Goal: Task Accomplishment & Management: Complete application form

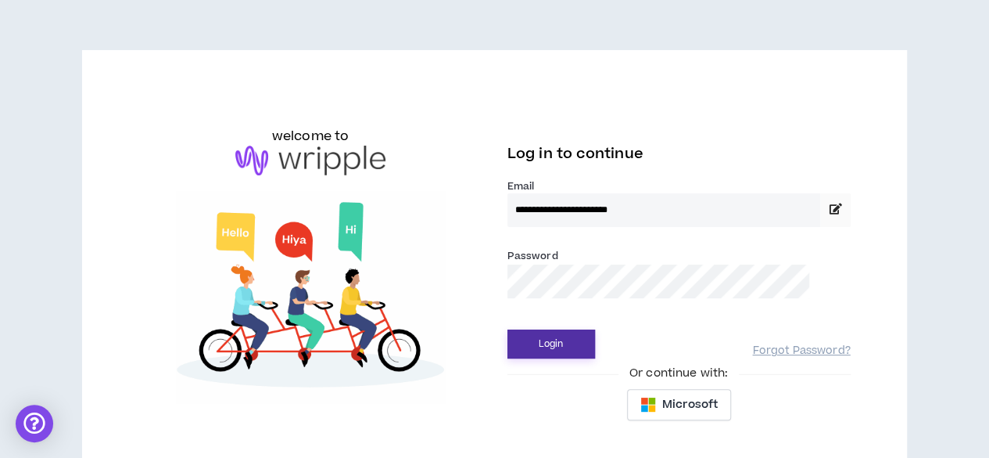
click at [555, 347] on button "Login" at bounding box center [552, 343] width 88 height 29
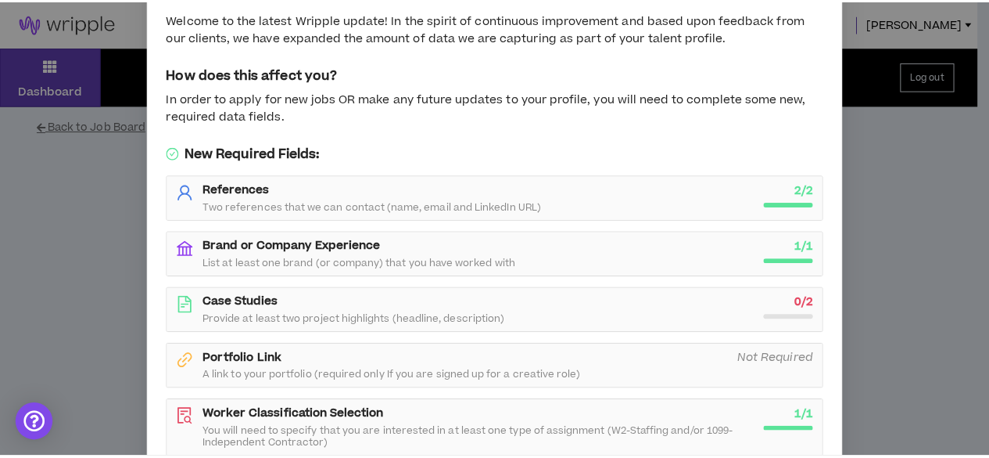
scroll to position [169, 0]
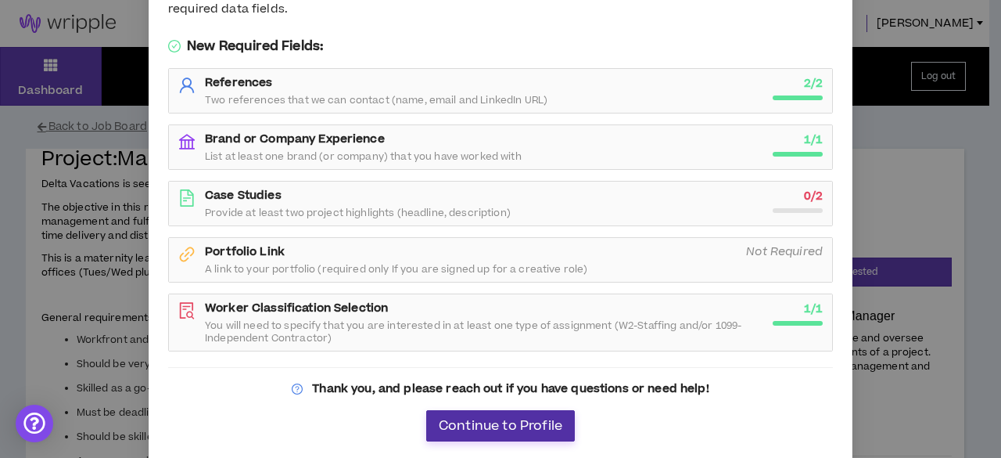
click at [530, 429] on span "Continue to Profile" at bounding box center [501, 425] width 124 height 15
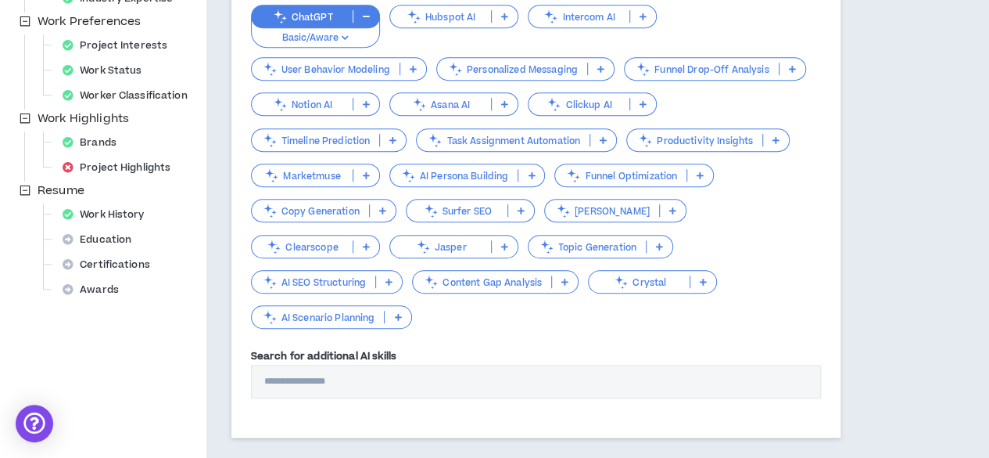
scroll to position [544, 0]
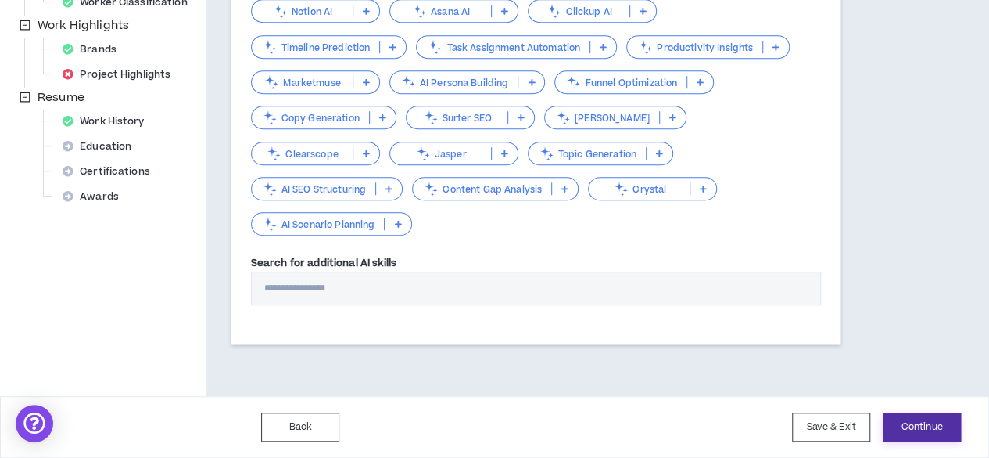
click at [901, 428] on button "Continue" at bounding box center [922, 426] width 78 height 29
click at [834, 429] on button "Save & Exit" at bounding box center [831, 426] width 78 height 29
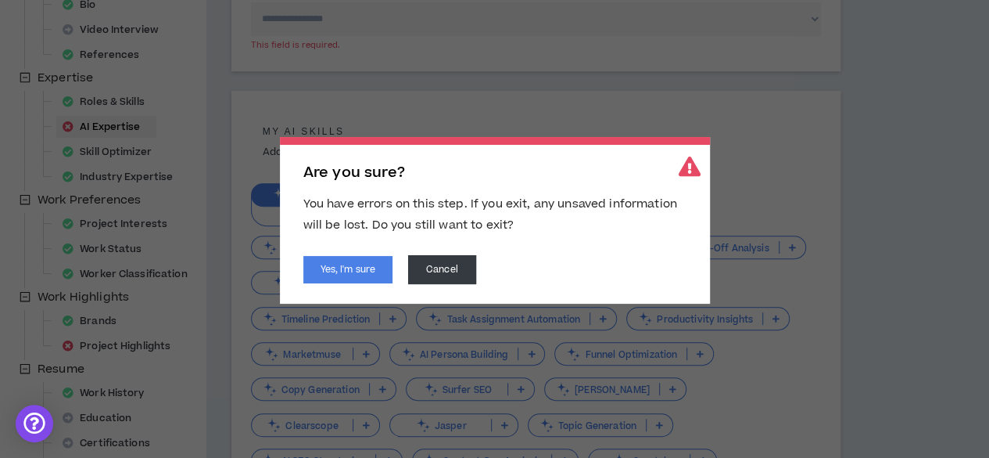
scroll to position [246, 0]
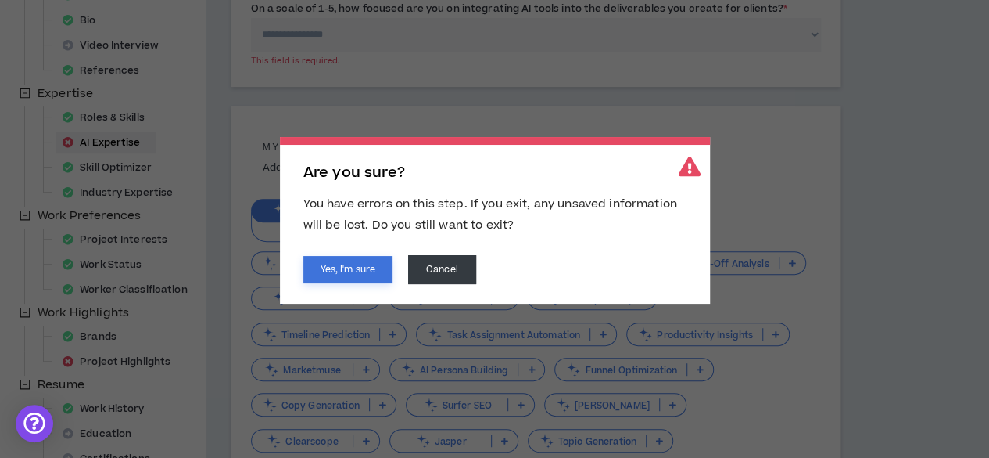
click at [361, 277] on button "Yes, I'm sure" at bounding box center [347, 269] width 89 height 27
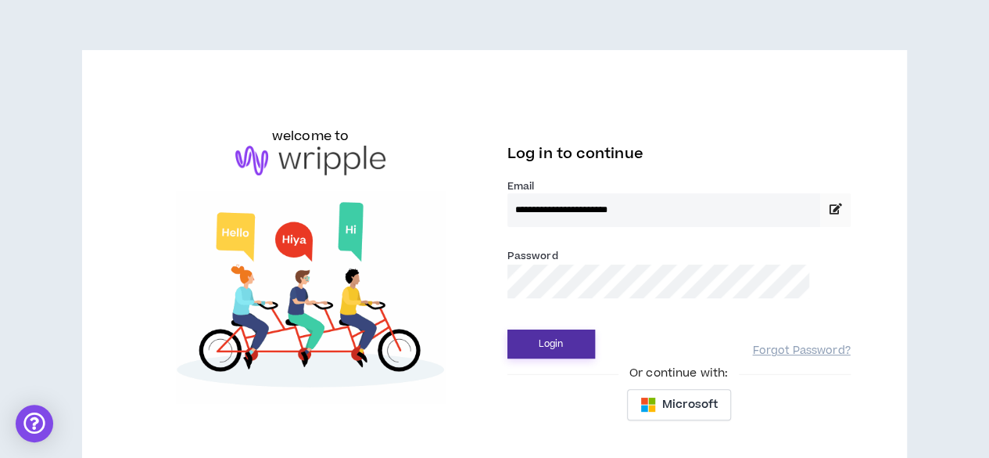
click at [529, 341] on button "Login" at bounding box center [552, 343] width 88 height 29
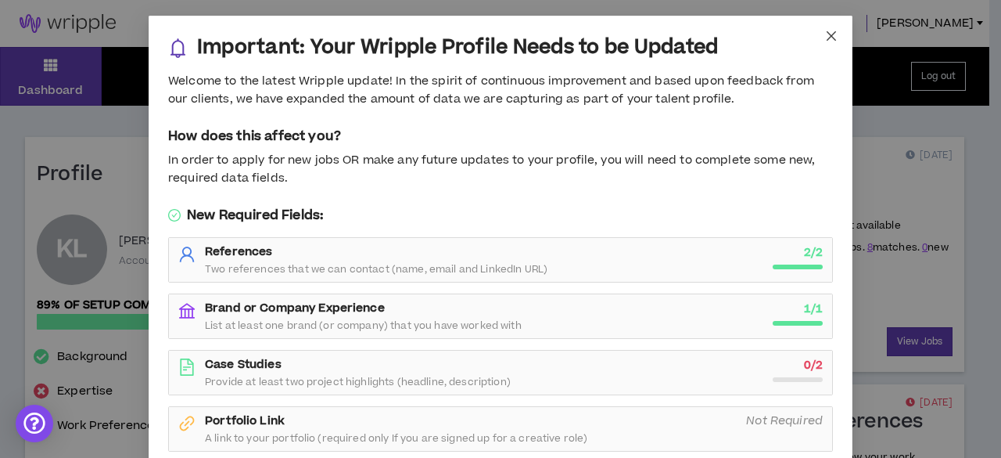
click at [825, 32] on icon "close" at bounding box center [831, 36] width 13 height 13
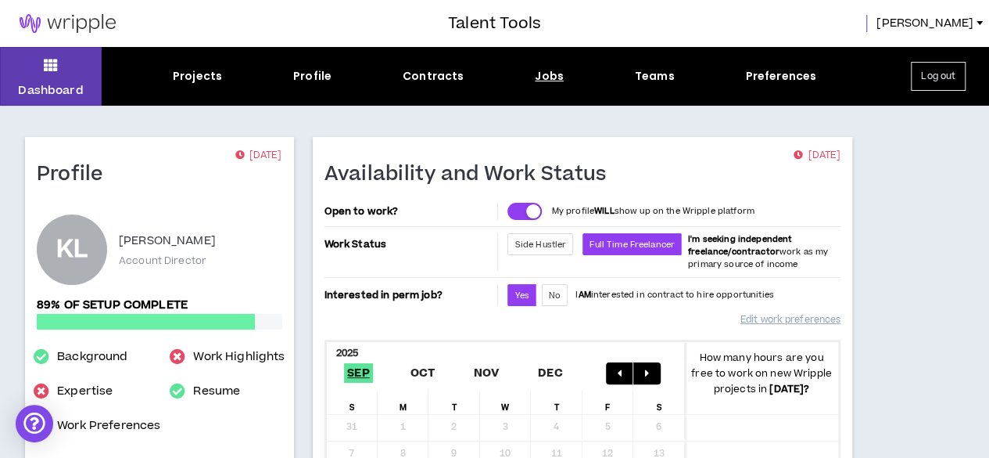
click at [541, 68] on div "Jobs" at bounding box center [549, 76] width 29 height 16
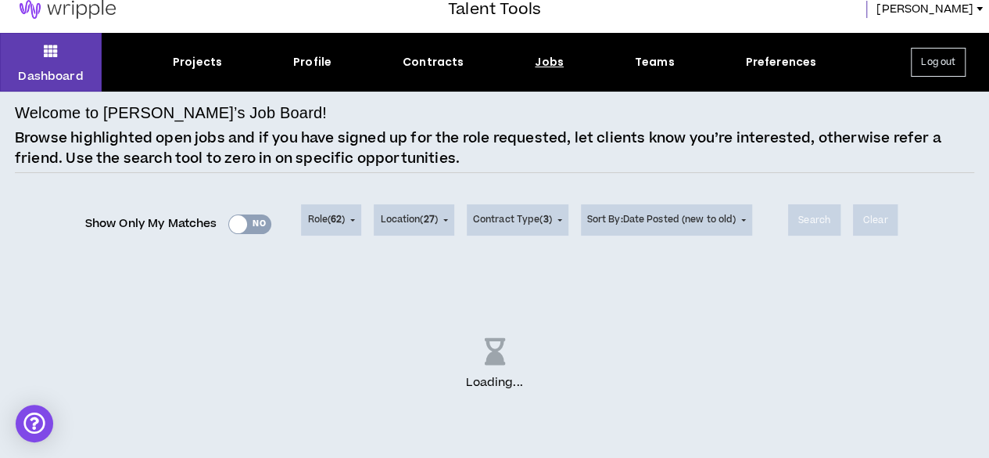
scroll to position [18, 0]
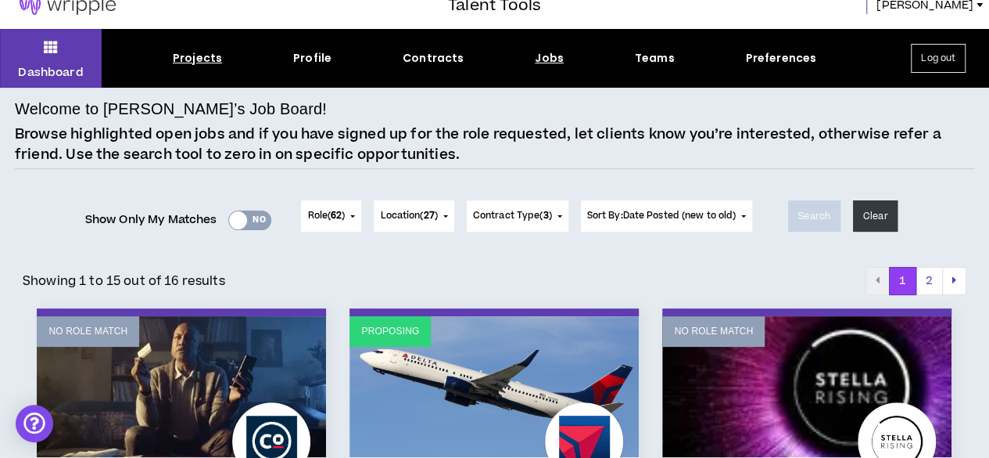
click at [195, 56] on div "Projects" at bounding box center [197, 58] width 49 height 16
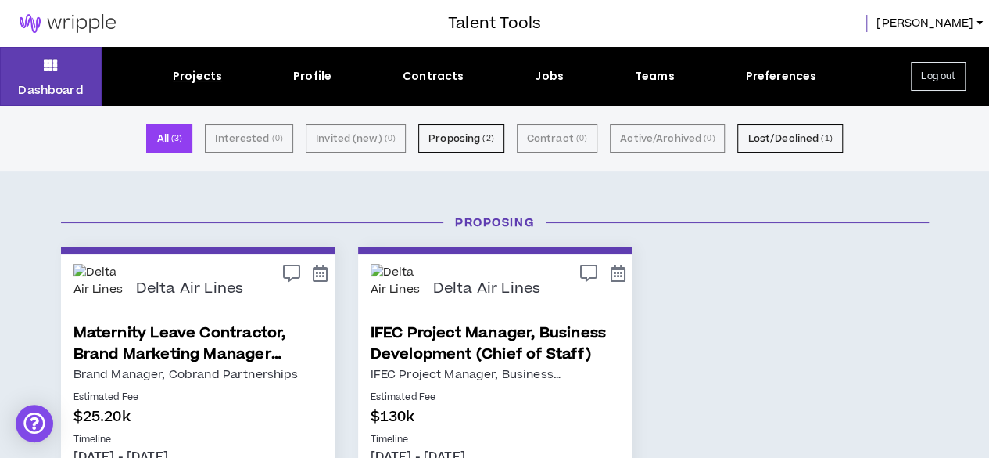
click at [188, 77] on div "Projects" at bounding box center [197, 76] width 49 height 16
click at [199, 74] on div "Projects" at bounding box center [197, 76] width 49 height 16
click at [418, 84] on div "Contracts" at bounding box center [433, 76] width 61 height 16
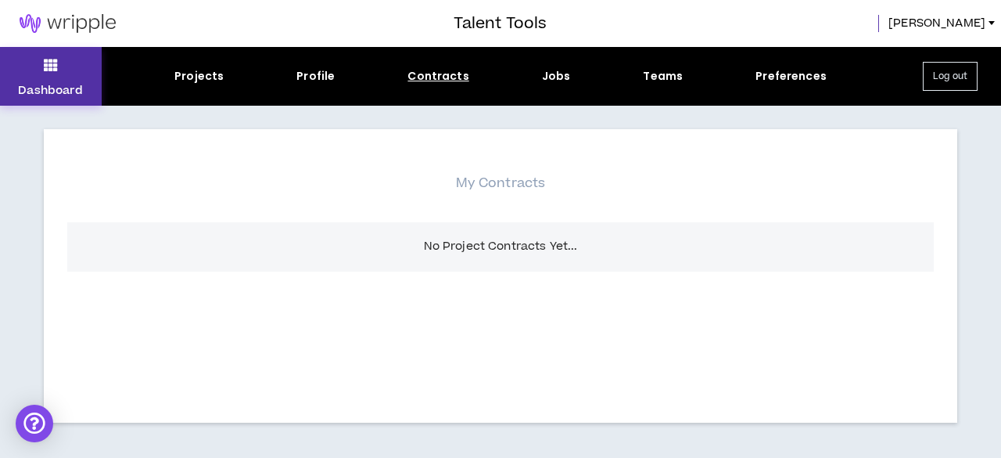
click at [38, 81] on button "Dashboard" at bounding box center [51, 76] width 102 height 59
